Goal: Transaction & Acquisition: Download file/media

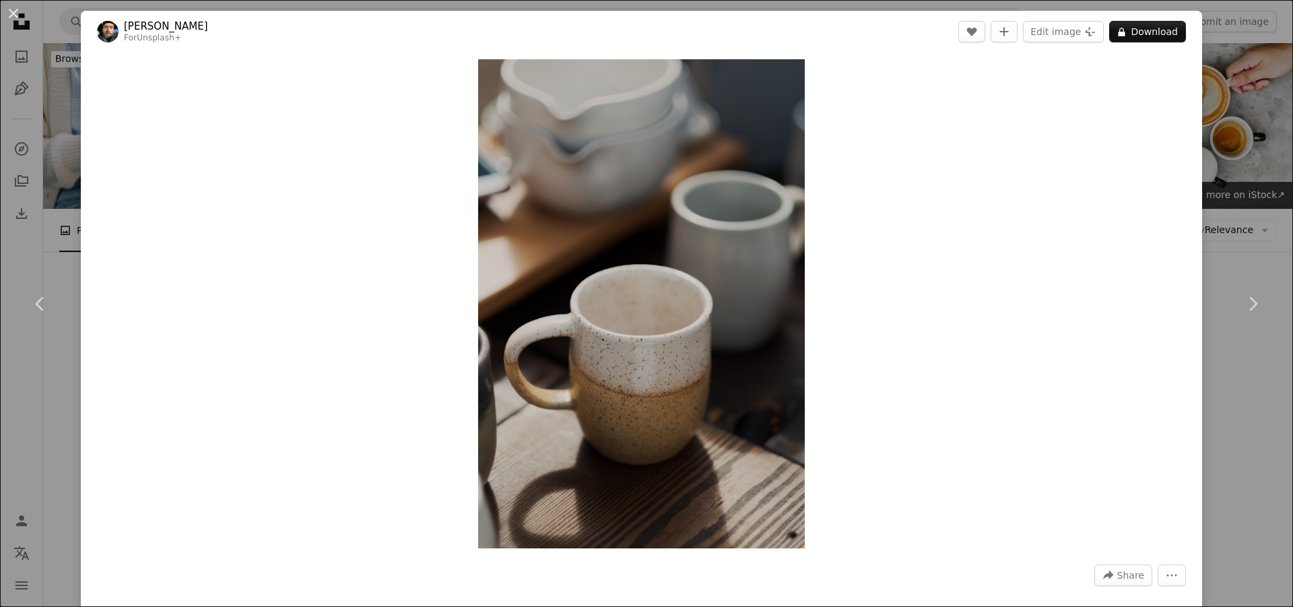
scroll to position [3835, 0]
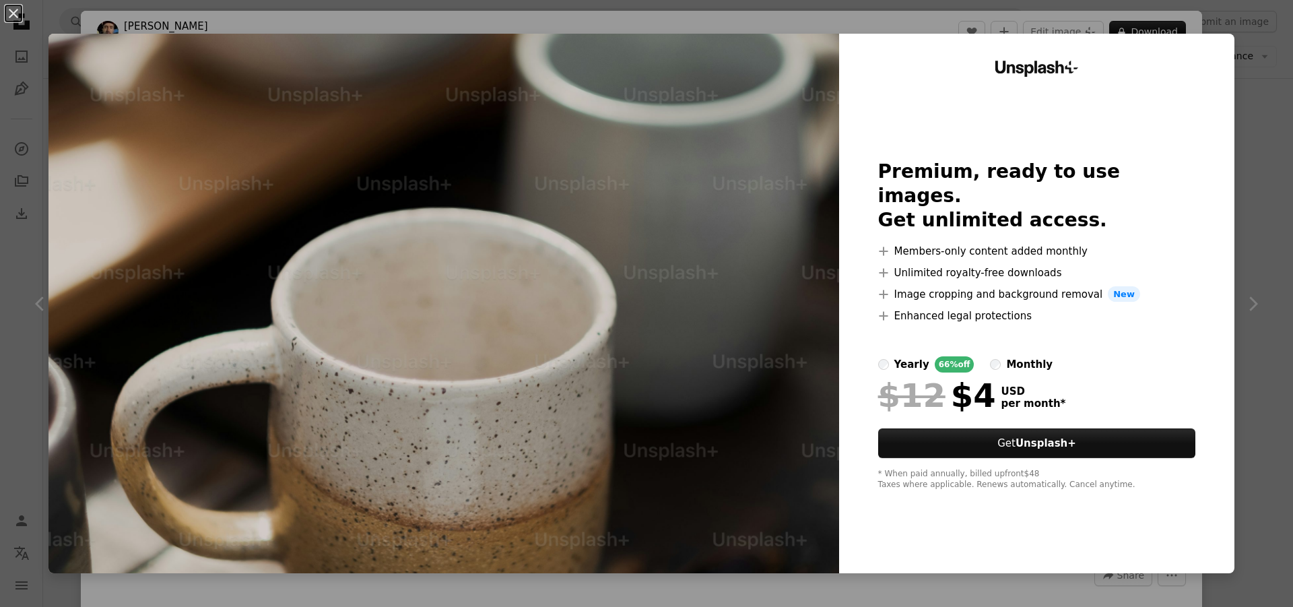
click at [1272, 53] on div "An X shape Unsplash+ Premium, ready to use images. Get unlimited access. A plus…" at bounding box center [646, 303] width 1293 height 607
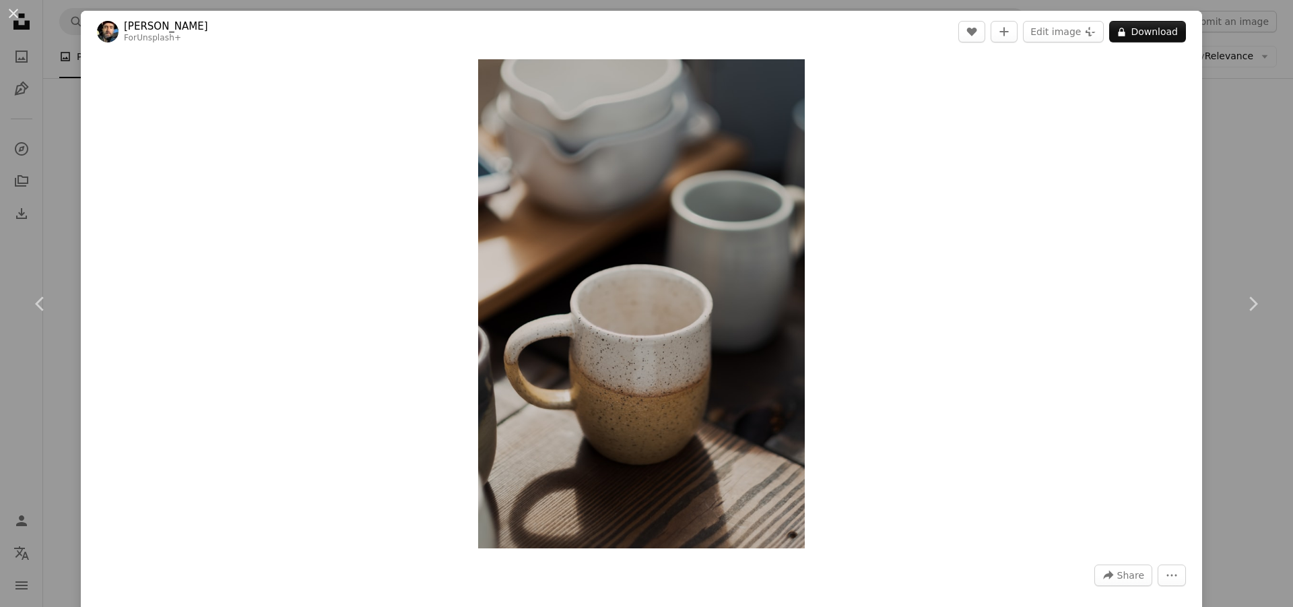
drag, startPoint x: 1284, startPoint y: 79, endPoint x: 1288, endPoint y: 94, distance: 16.0
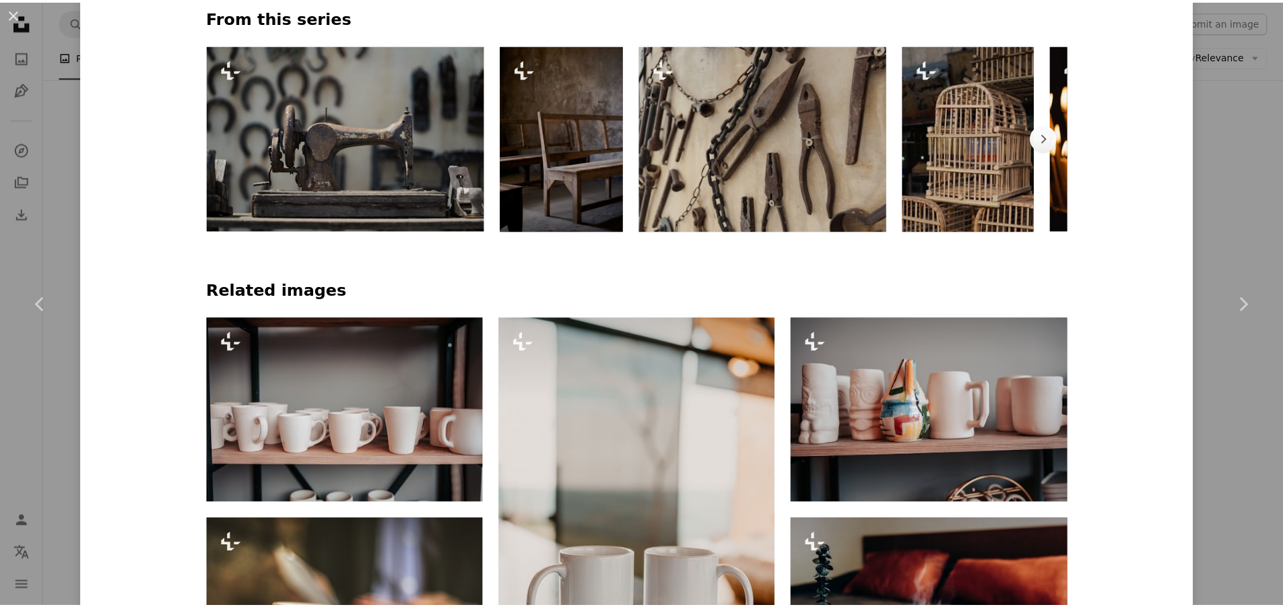
scroll to position [817, 0]
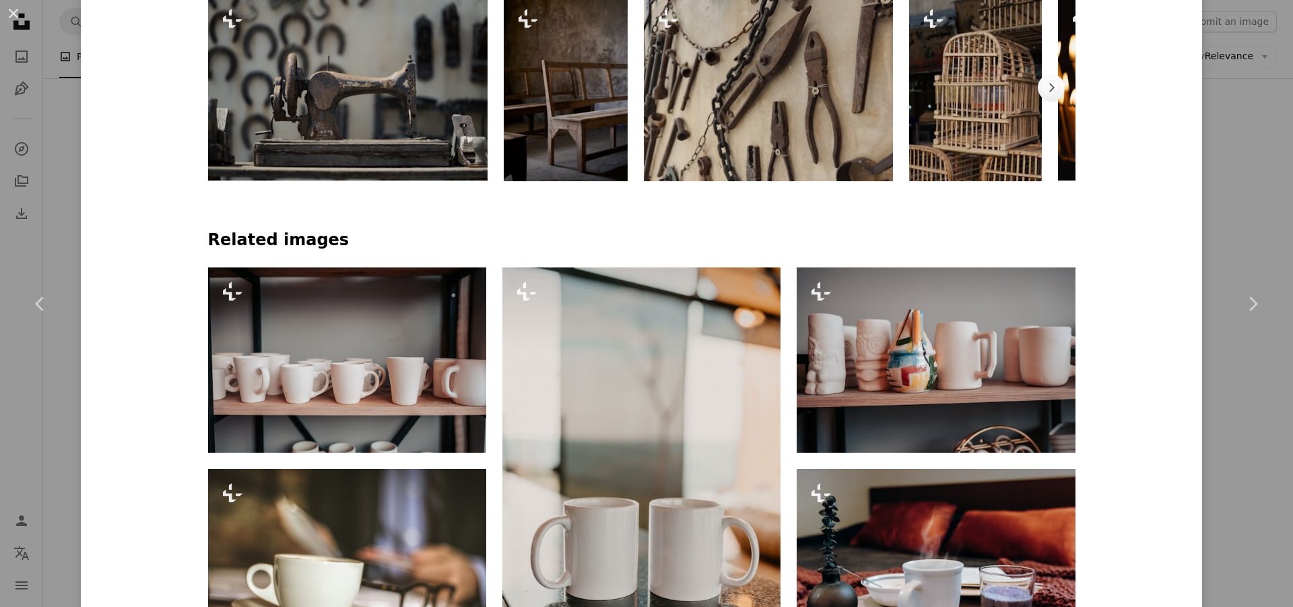
click at [1239, 26] on div "An X shape Chevron left Chevron right [PERSON_NAME] For Unsplash+ A heart A plu…" at bounding box center [646, 303] width 1293 height 607
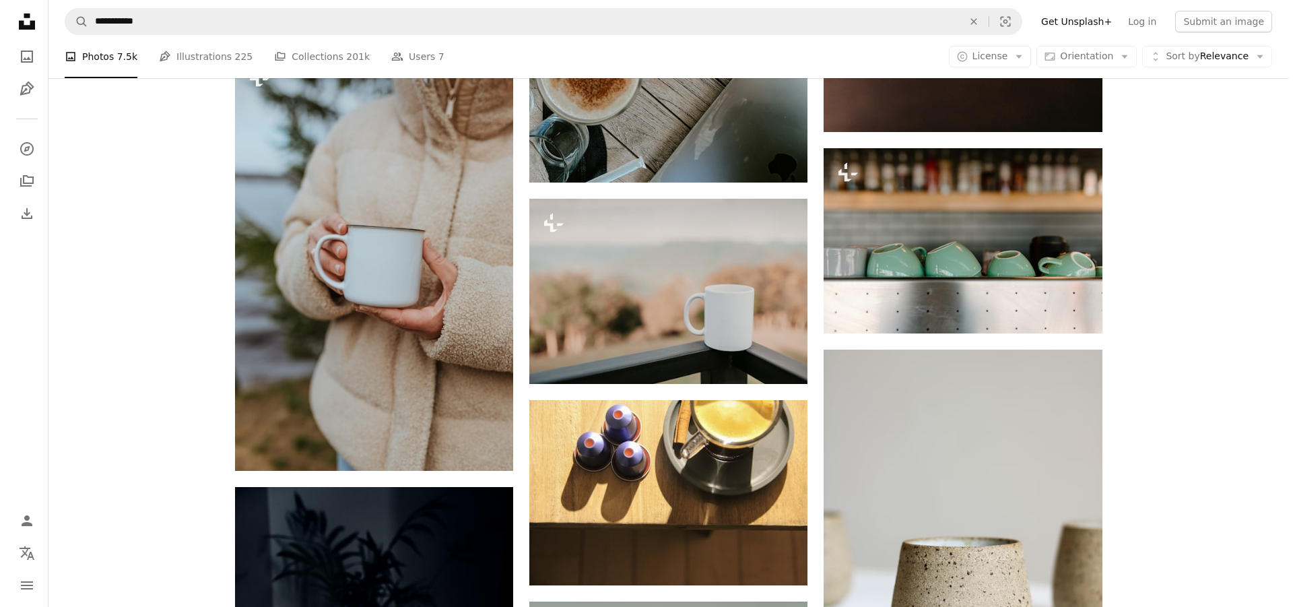
scroll to position [11096, 0]
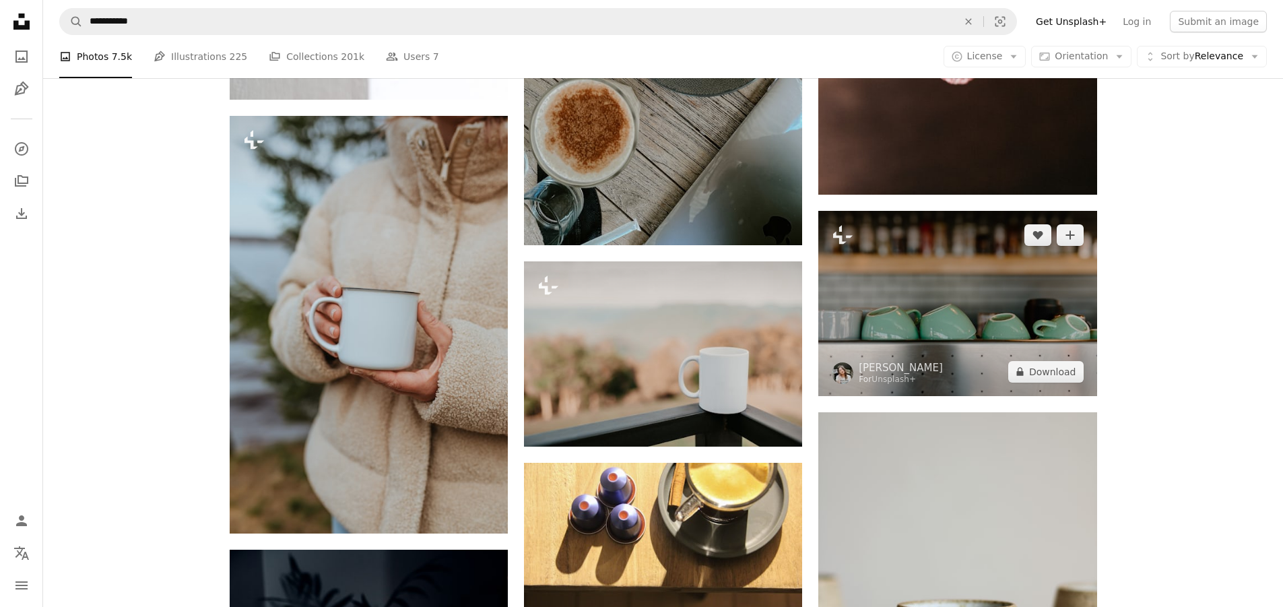
click at [1042, 296] on img at bounding box center [957, 303] width 278 height 185
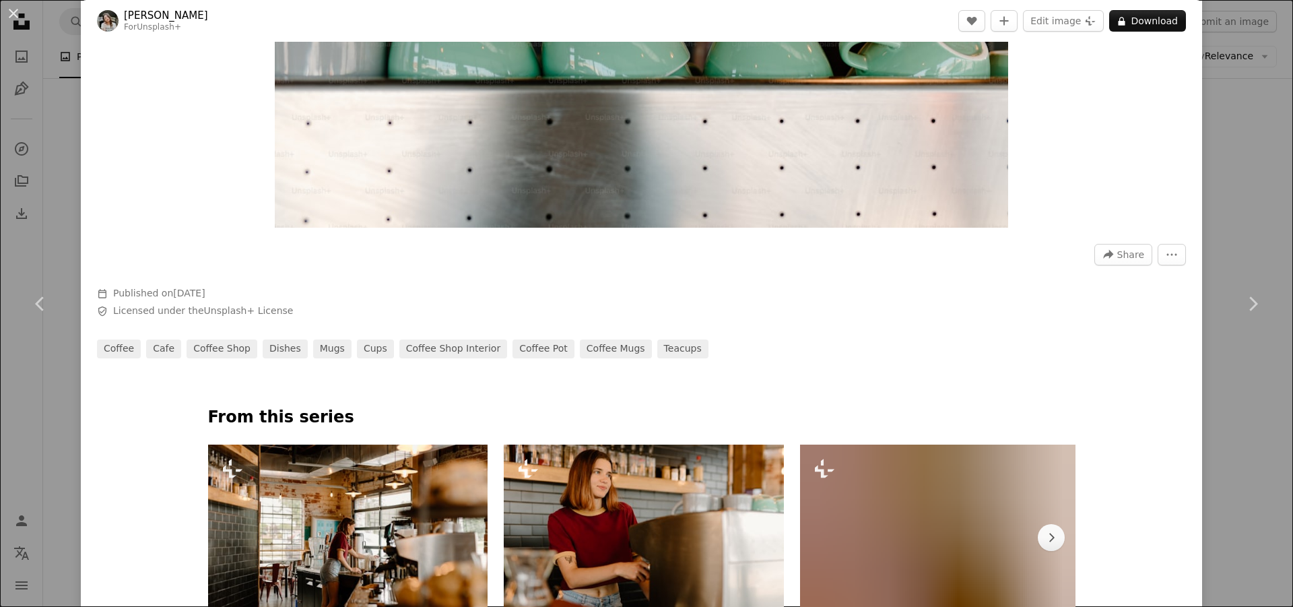
scroll to position [605, 0]
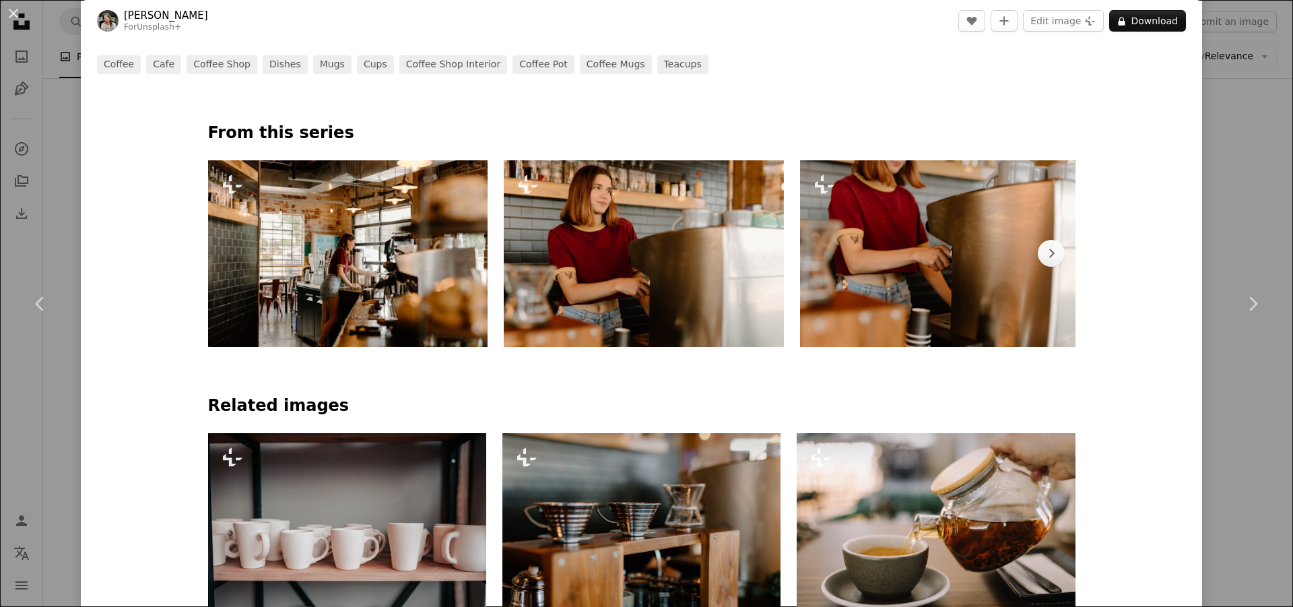
click at [882, 249] on img at bounding box center [940, 253] width 280 height 186
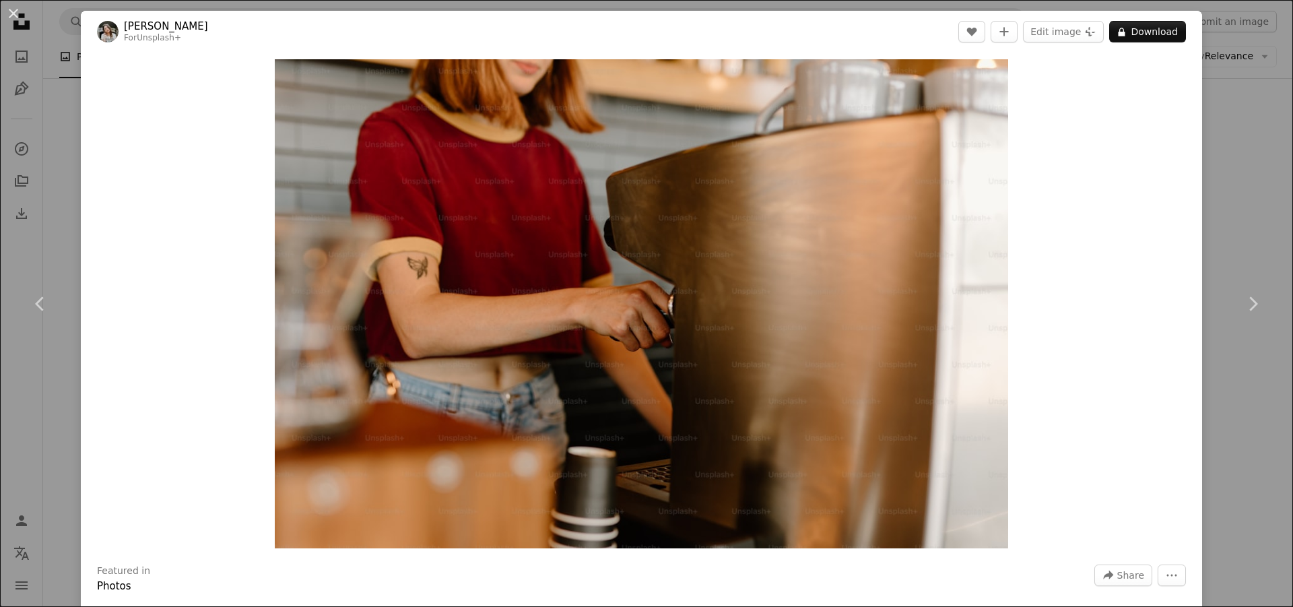
click at [1246, 106] on div "An X shape Chevron left Chevron right [PERSON_NAME] For Unsplash+ A heart A plu…" at bounding box center [646, 303] width 1293 height 607
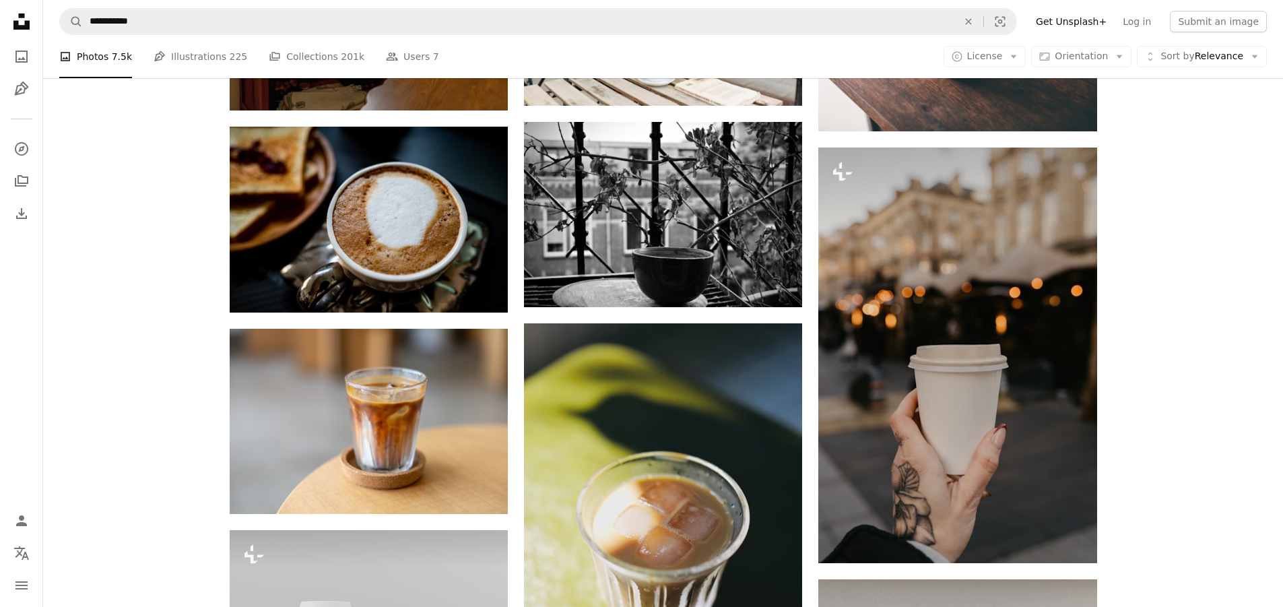
scroll to position [17624, 0]
